Goal: Transaction & Acquisition: Purchase product/service

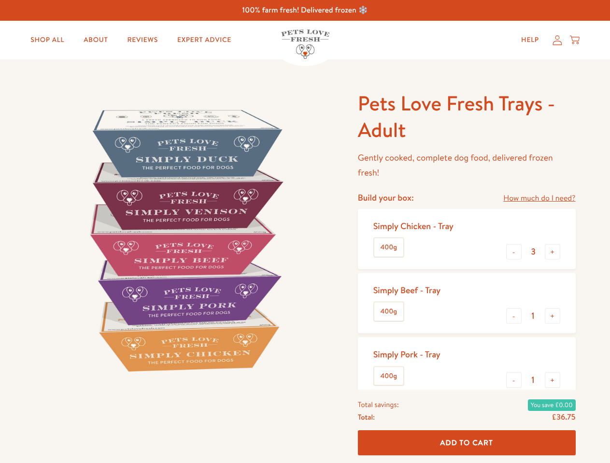
click at [305, 232] on img at bounding box center [185, 240] width 300 height 300
click at [539, 198] on link "How much do I need?" at bounding box center [539, 198] width 72 height 13
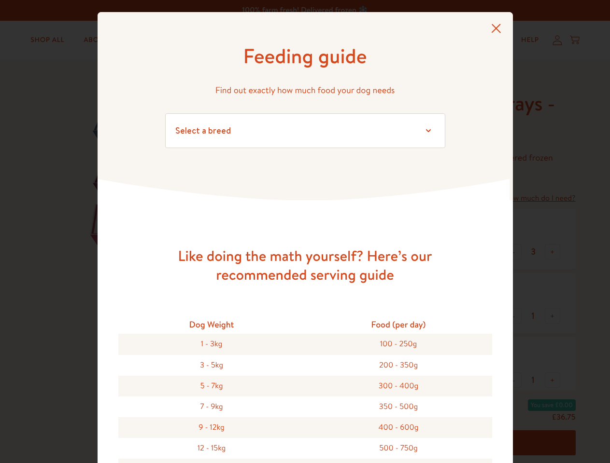
click at [513, 252] on div "Feeding guide Find out exactly how much food your dog needs Select a breed Affe…" at bounding box center [305, 231] width 610 height 463
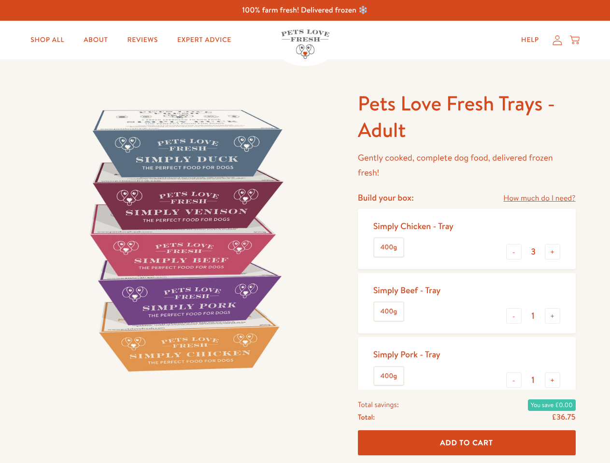
click at [552, 252] on button "+" at bounding box center [551, 251] width 15 height 15
type input "4"
click at [513, 316] on button "-" at bounding box center [513, 315] width 15 height 15
click at [552, 316] on button "+" at bounding box center [551, 315] width 15 height 15
type input "1"
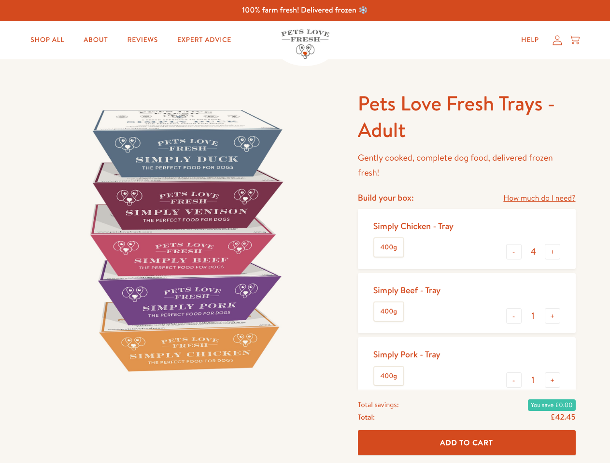
click at [513, 380] on button "-" at bounding box center [513, 380] width 15 height 15
click at [552, 380] on button "+" at bounding box center [551, 380] width 15 height 15
type input "1"
click at [466, 443] on span "Add To Cart" at bounding box center [466, 443] width 53 height 10
